Goal: Answer question/provide support: Share knowledge or assist other users

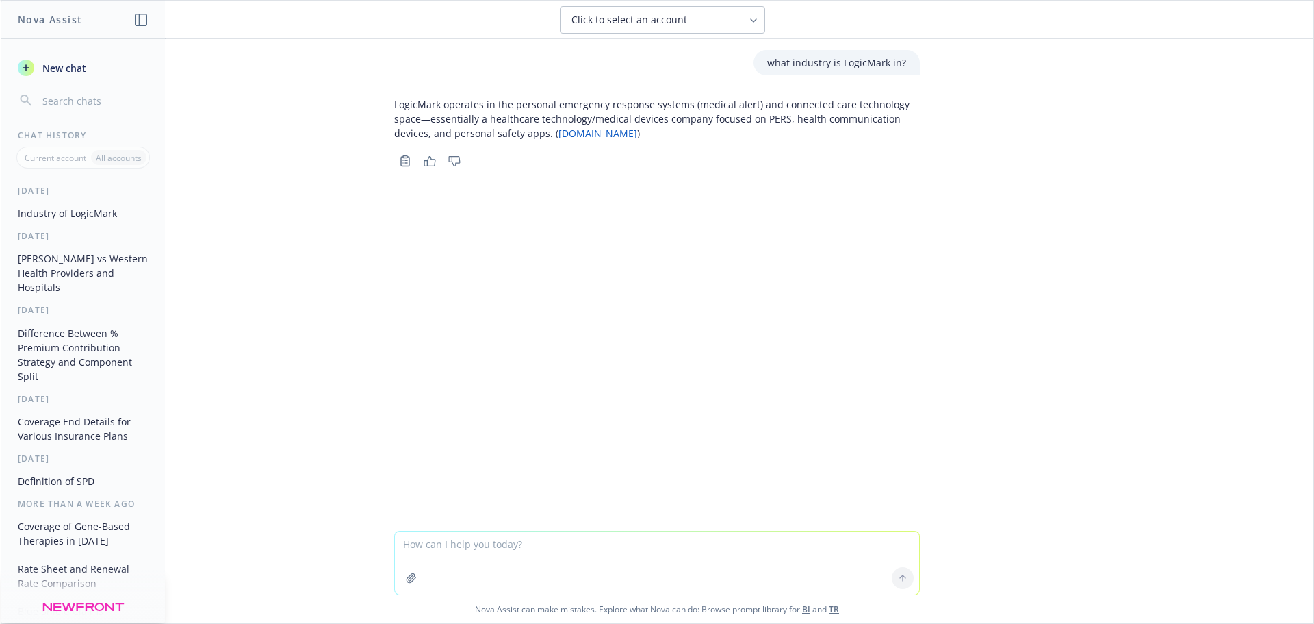
click at [556, 567] on textarea at bounding box center [657, 562] width 524 height 63
paste textarea "Thanks [PERSON_NAME]! I've been sending new employees for consultations with Ne…"
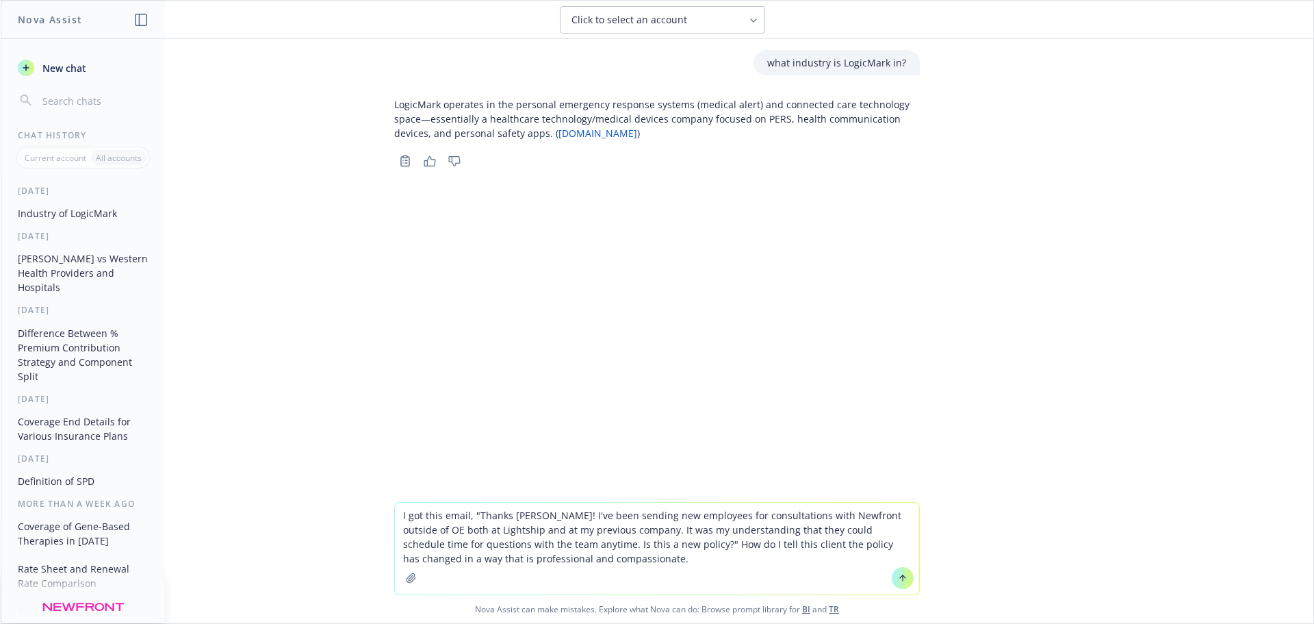
type textarea "I got this email, "Thanks [PERSON_NAME]! I've been sending new employees for co…"
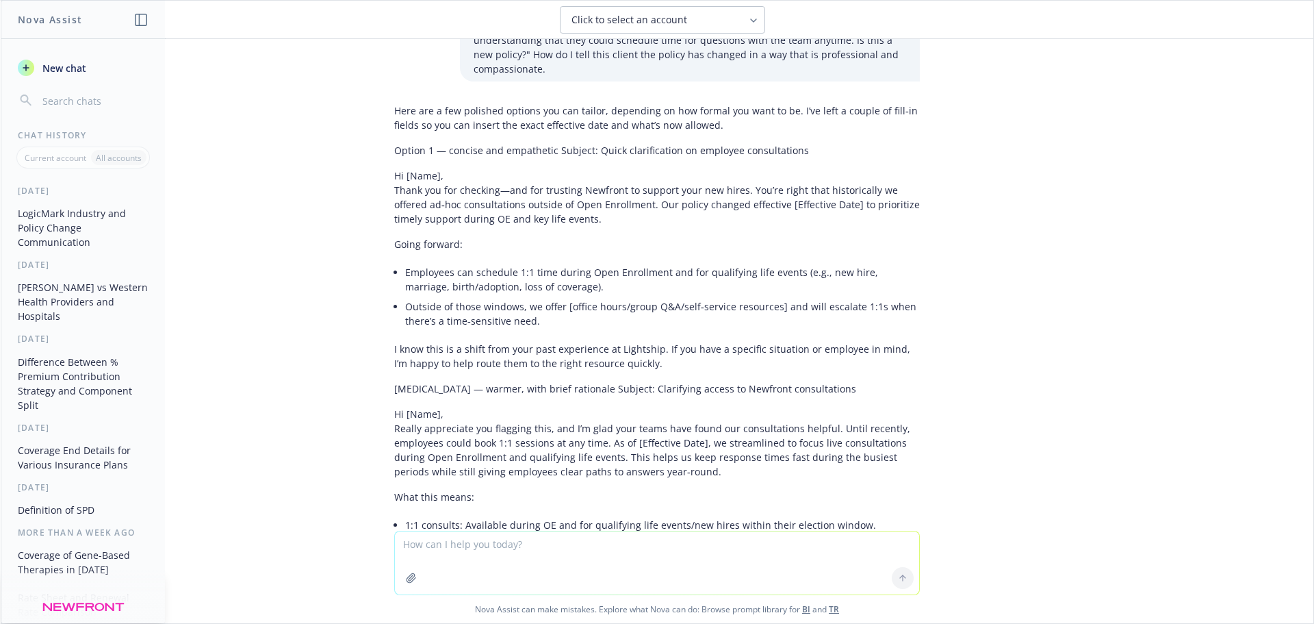
scroll to position [210, 0]
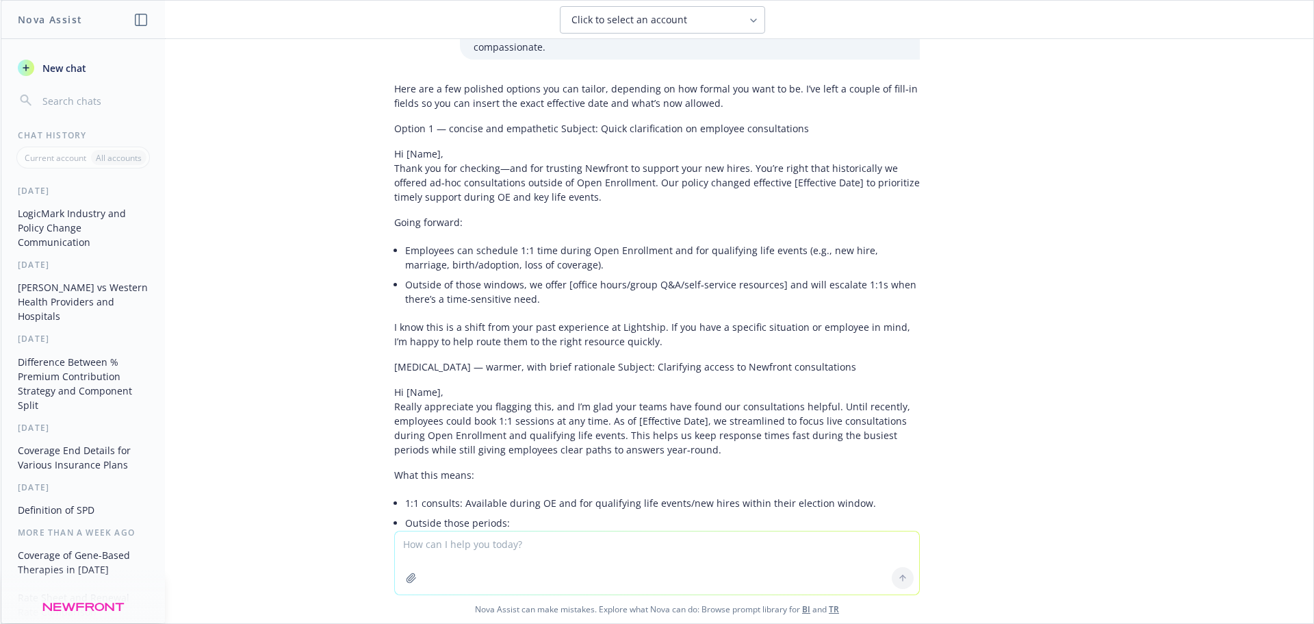
click at [449, 537] on textarea at bounding box center [657, 562] width 524 height 63
type textarea "How do I tell a client we do not offer one on one employee consultations and ou…"
click at [898, 582] on icon at bounding box center [903, 578] width 10 height 10
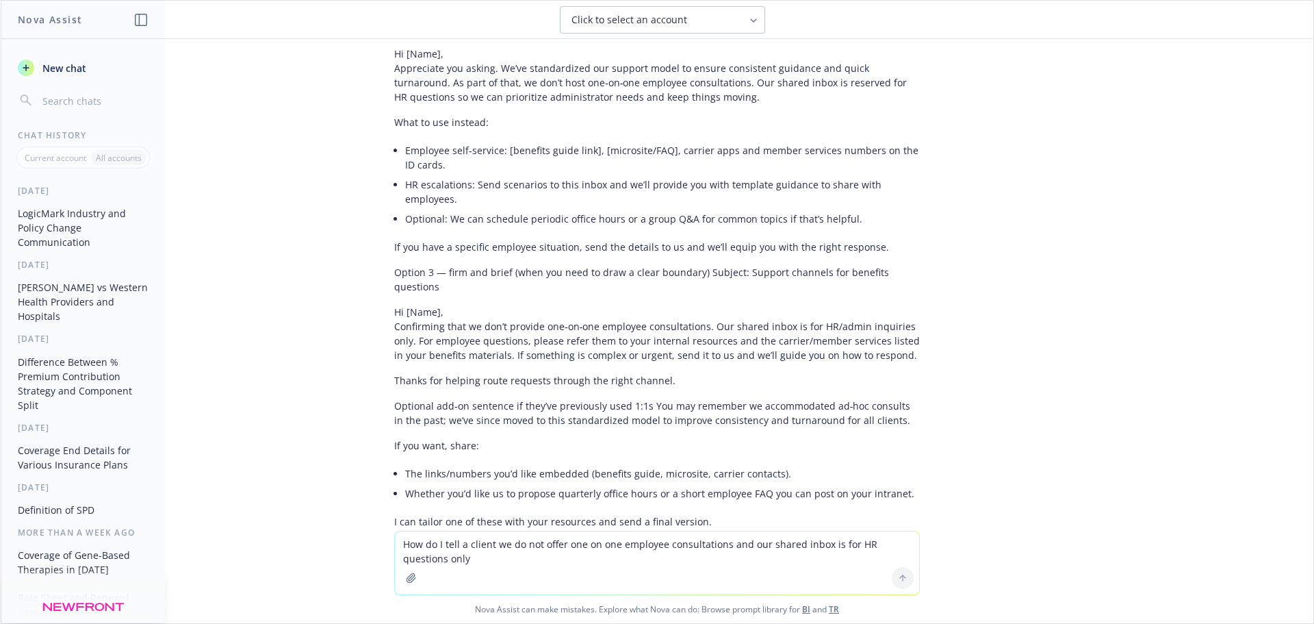
scroll to position [1633, 0]
click at [470, 549] on textarea "How do I tell a client we do not offer one on one employee consultations and ou…" at bounding box center [657, 562] width 524 height 63
type textarea "How do you rewrite this to tell the client we had to make the change to accommo…"
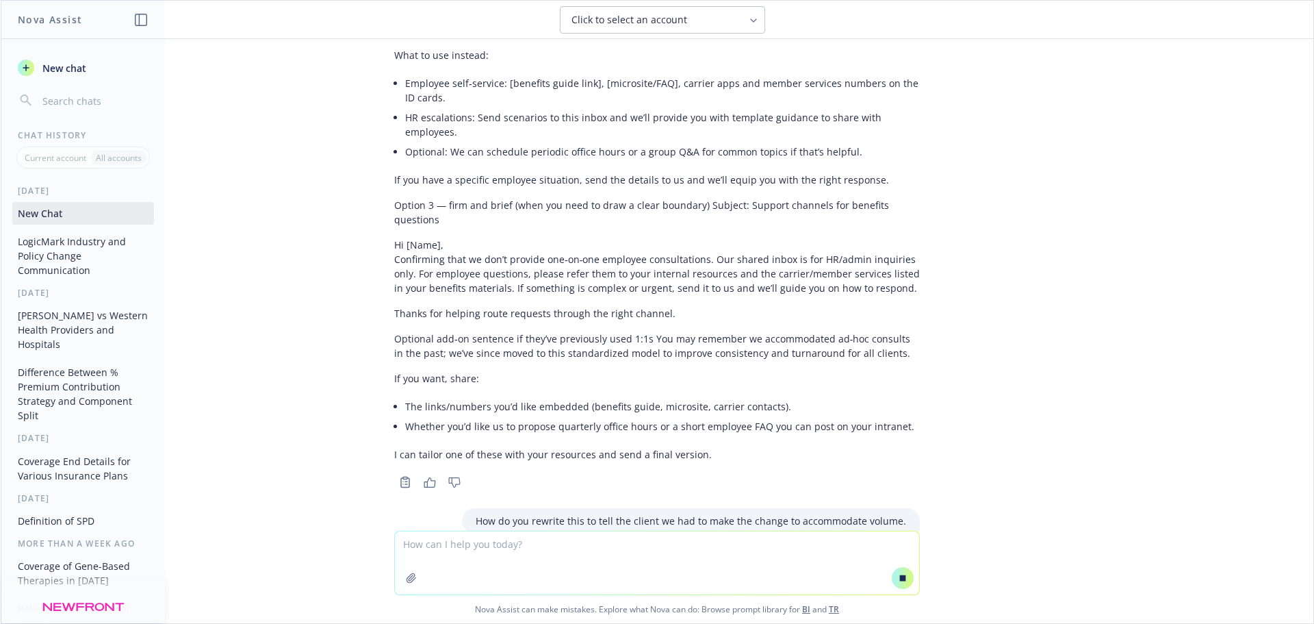
scroll to position [1639, 0]
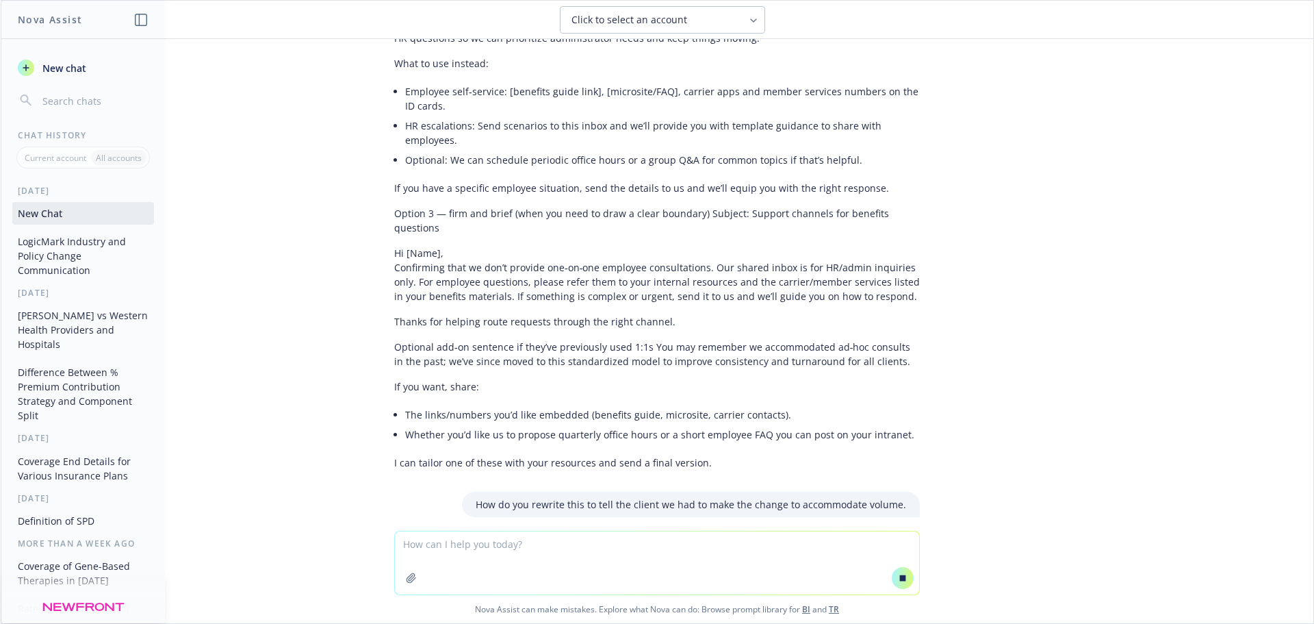
paste textarea "Hi [PERSON_NAME], Yes, this is a newer policy that started this year to shift o…"
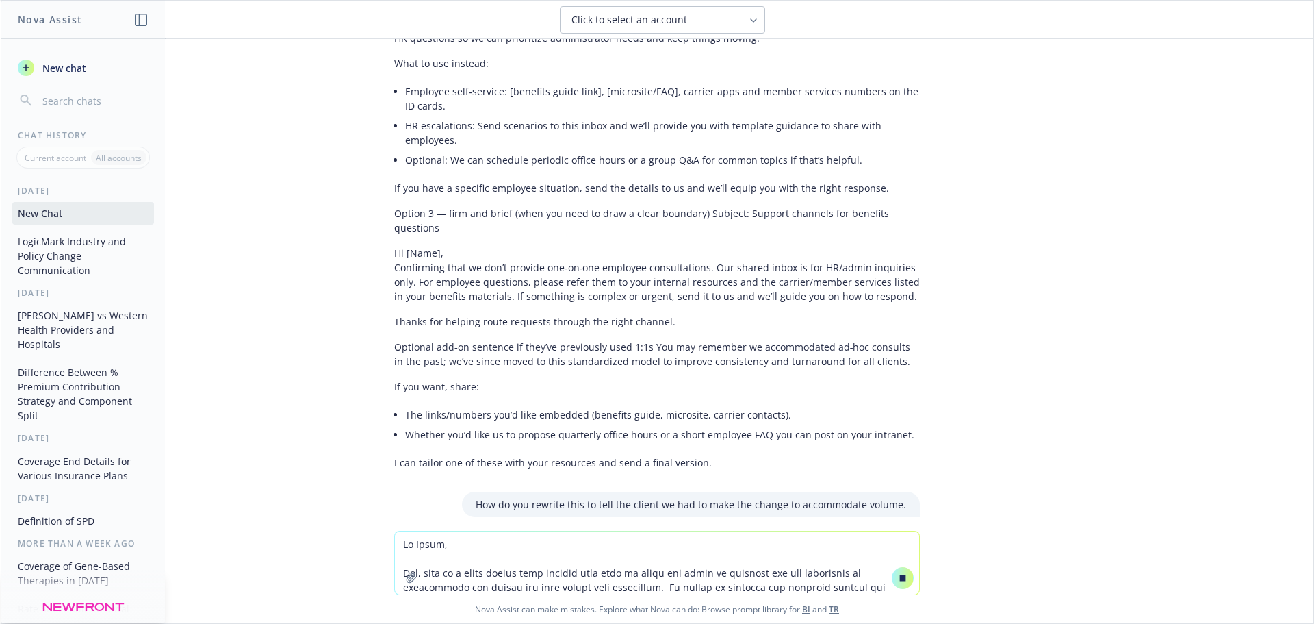
scroll to position [1648, 0]
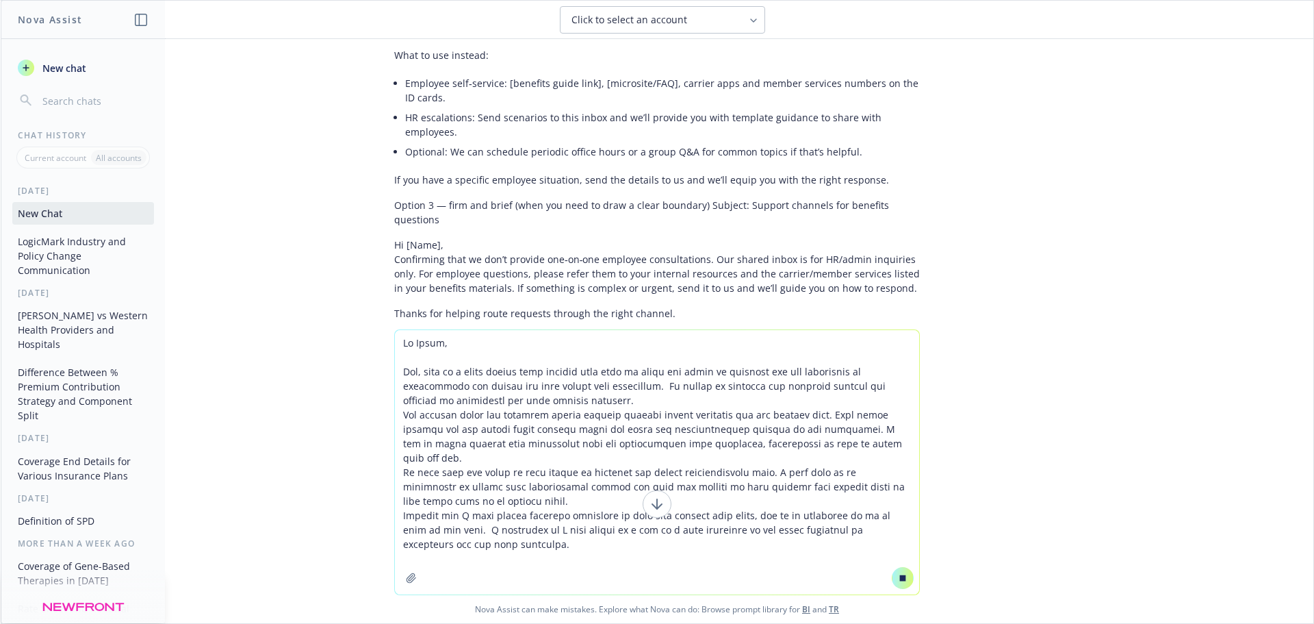
click at [802, 551] on textarea at bounding box center [657, 462] width 524 height 264
click at [523, 541] on textarea at bounding box center [657, 462] width 524 height 264
type textarea "Hi [PERSON_NAME], Yes, this is a newer policy that started this year to shift o…"
click at [659, 509] on icon at bounding box center [657, 504] width 16 height 16
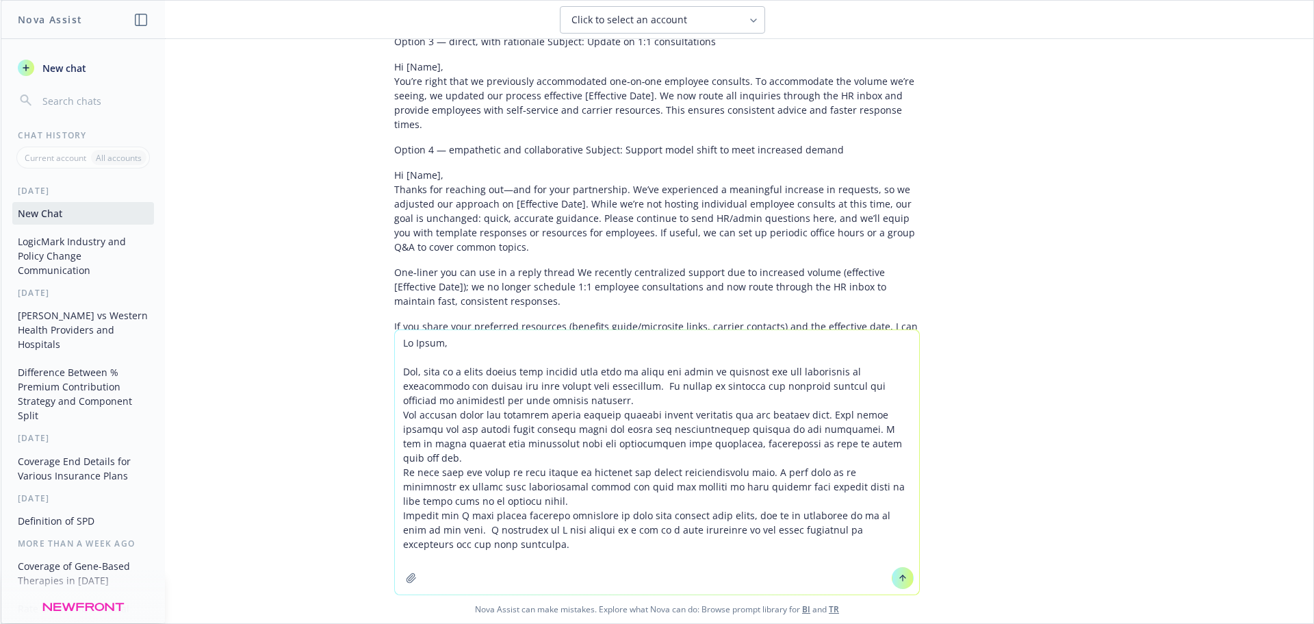
scroll to position [2646, 0]
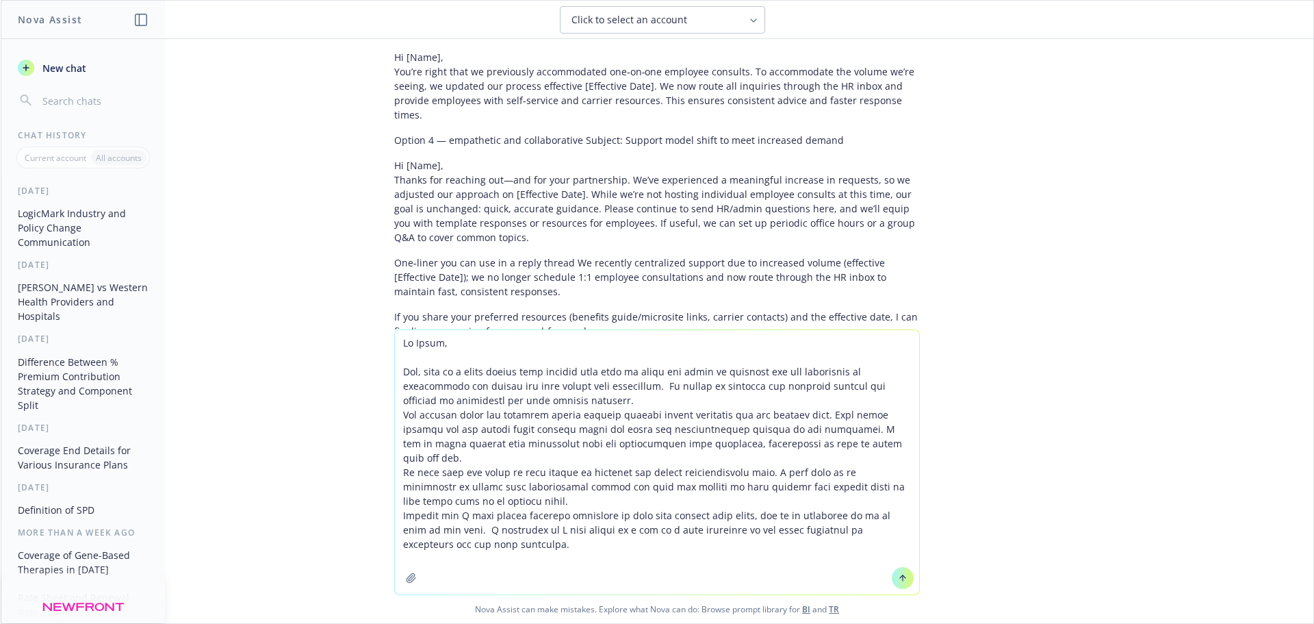
click at [508, 548] on textarea at bounding box center [657, 462] width 524 height 264
click at [901, 573] on icon at bounding box center [903, 578] width 10 height 10
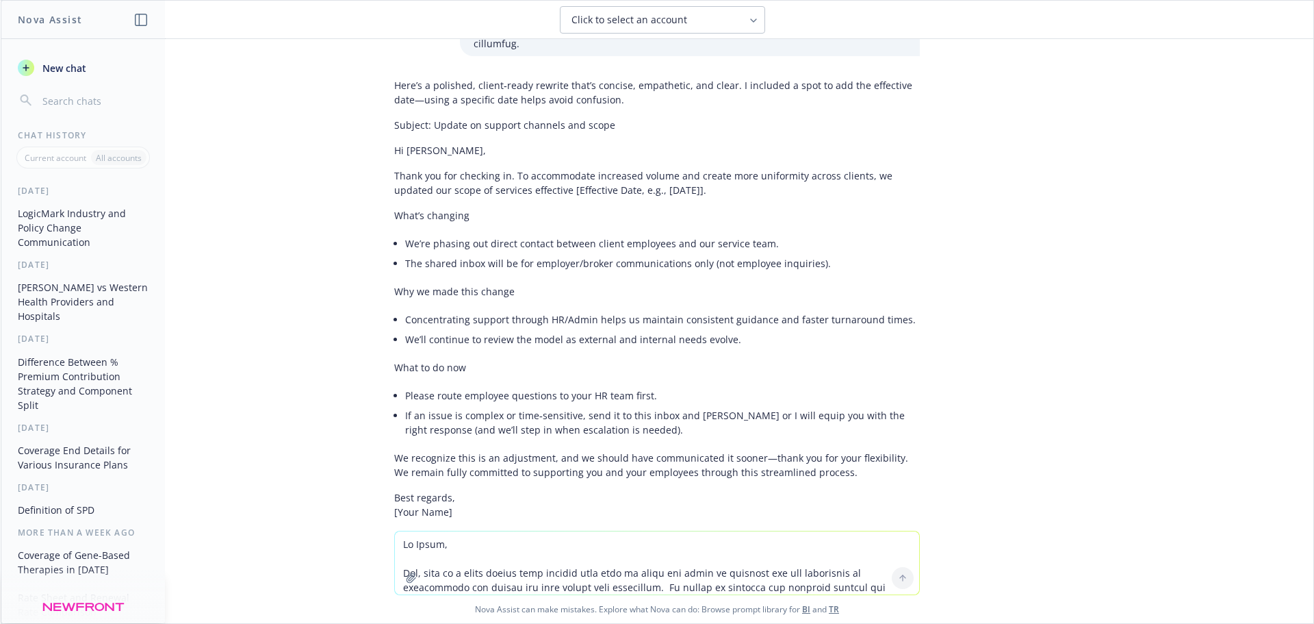
scroll to position [3203, 0]
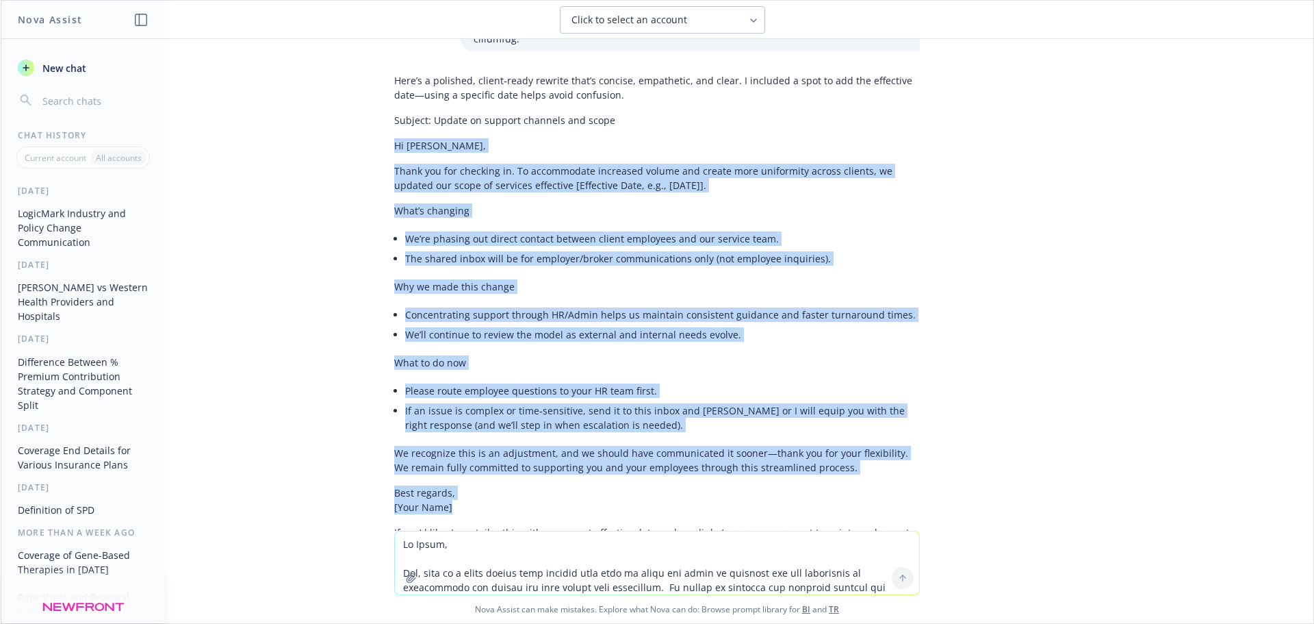
drag, startPoint x: 384, startPoint y: 62, endPoint x: 540, endPoint y: 402, distance: 374.3
click at [530, 414] on div "Here’s a polished, client‑ready rewrite that’s concise, empathetic, and clear. …" at bounding box center [657, 313] width 526 height 491
copy div "Lo Ipsum, Dolor sit ame consecte ad. El seddoeiusmo temporinc utlabo etd magnaa…"
